Goal: Find specific page/section: Find specific page/section

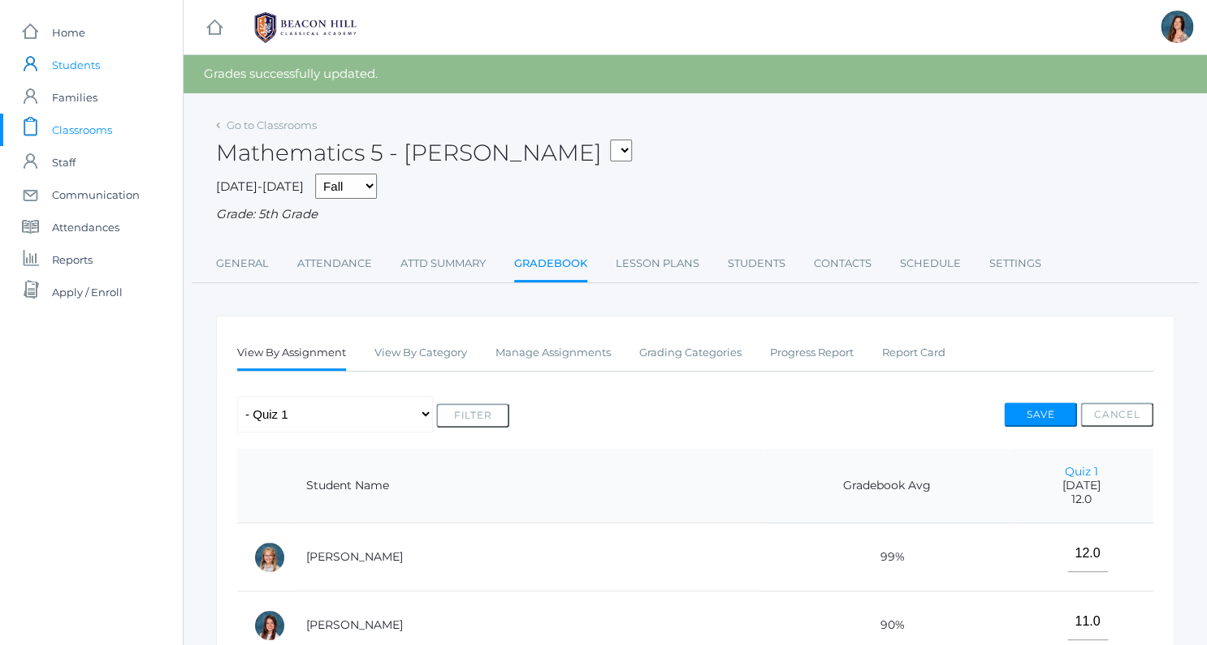
click at [75, 63] on span "Students" at bounding box center [76, 65] width 48 height 32
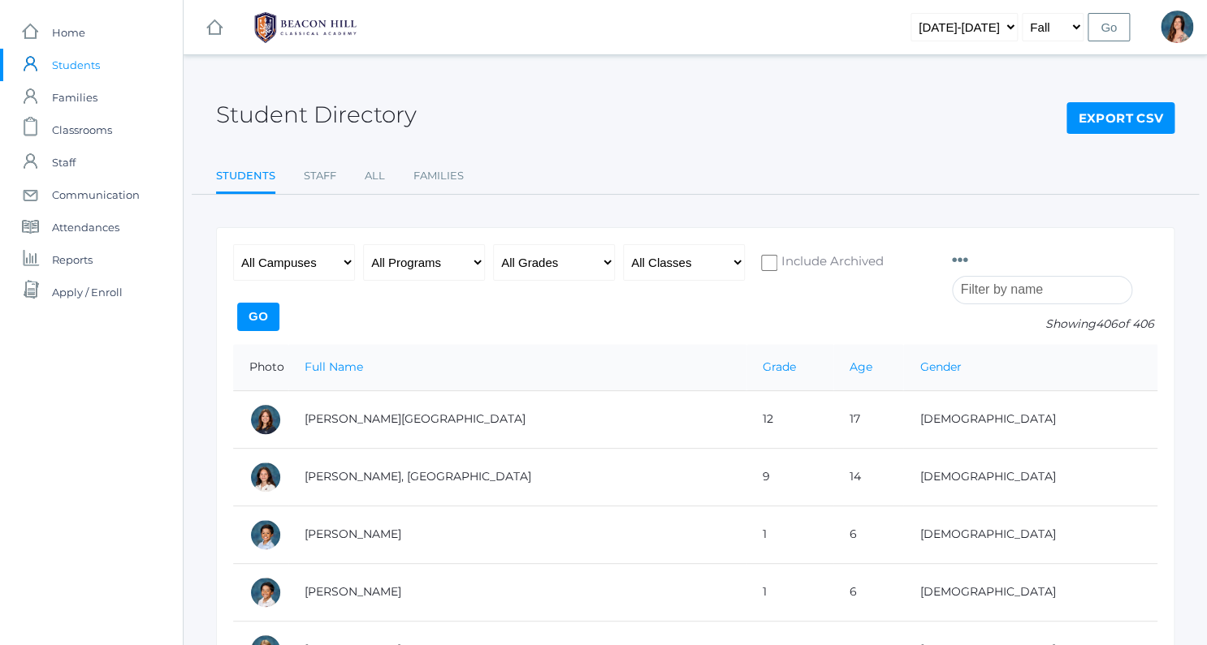
click at [967, 284] on input "search" at bounding box center [1042, 290] width 180 height 28
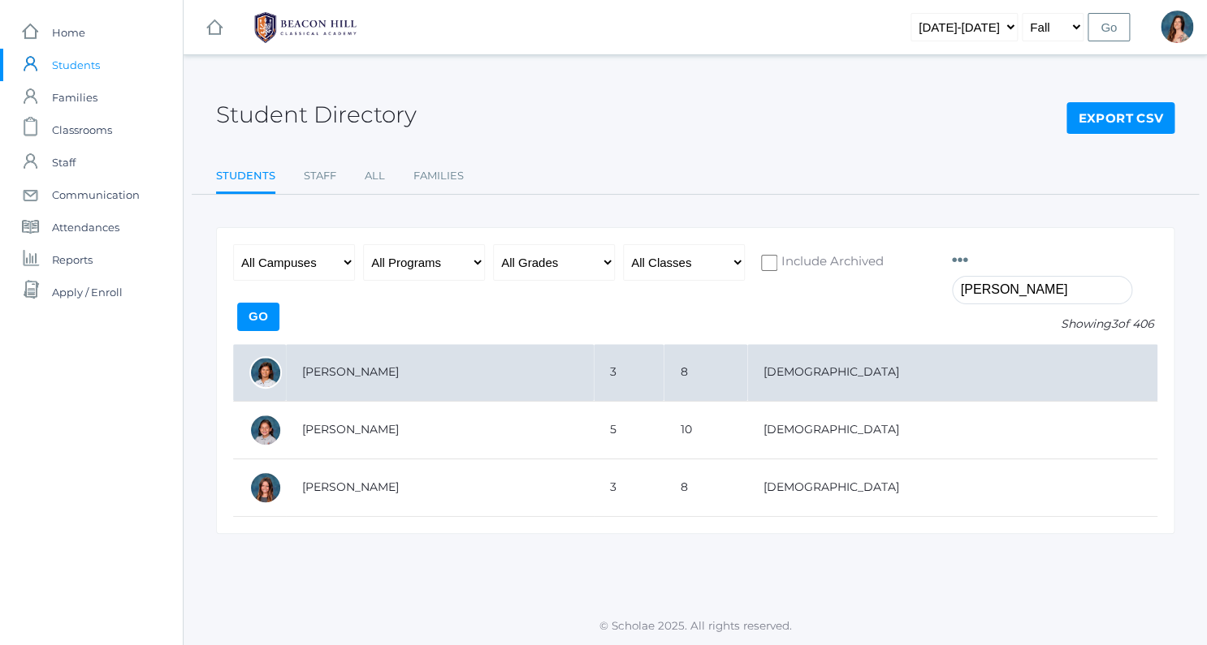
type input "[PERSON_NAME]"
click at [343, 373] on td "[PERSON_NAME]" at bounding box center [440, 373] width 308 height 58
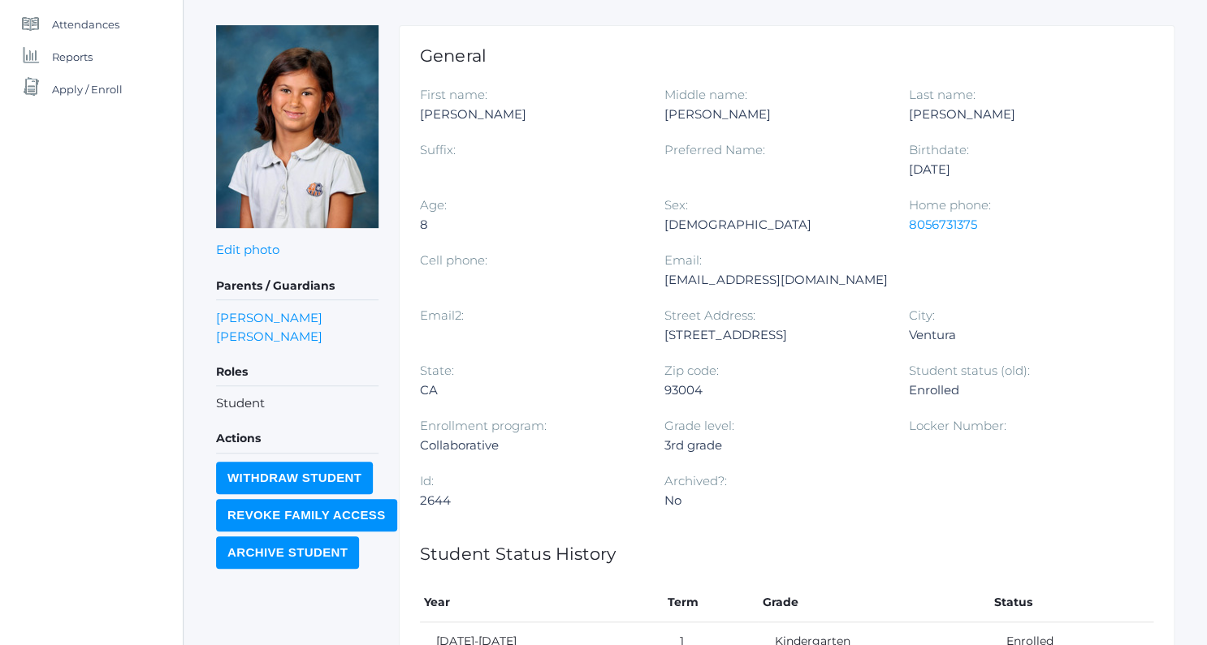
scroll to position [214, 0]
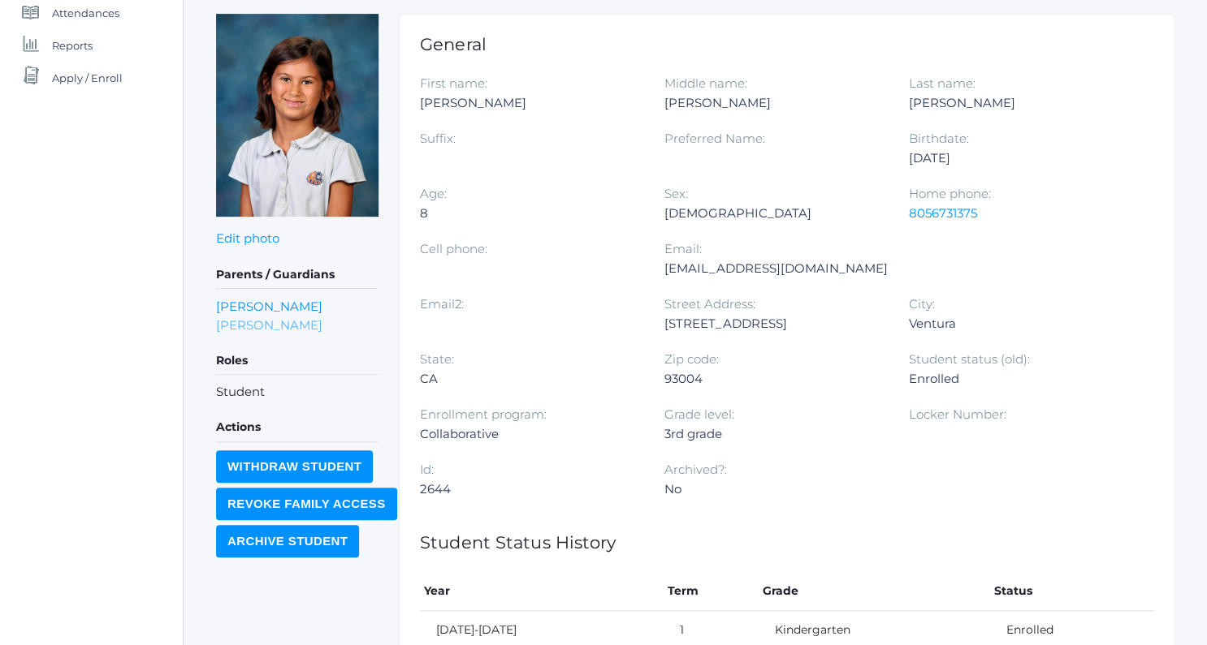
click at [243, 326] on link "Laura Ewing" at bounding box center [269, 325] width 106 height 19
